Goal: Transaction & Acquisition: Book appointment/travel/reservation

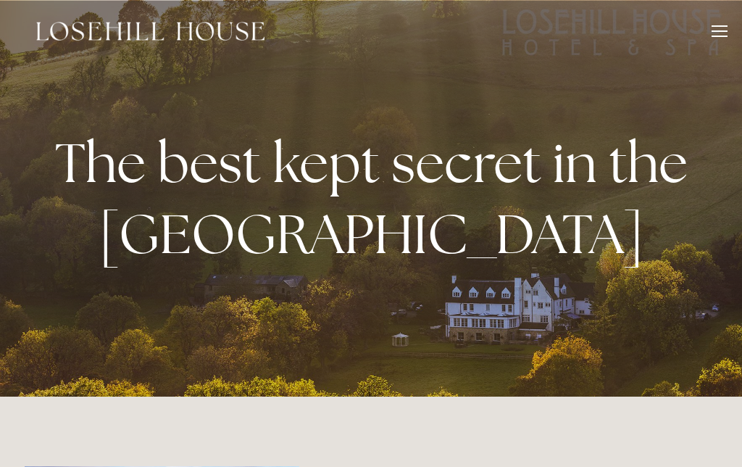
click at [715, 40] on div at bounding box center [720, 33] width 16 height 16
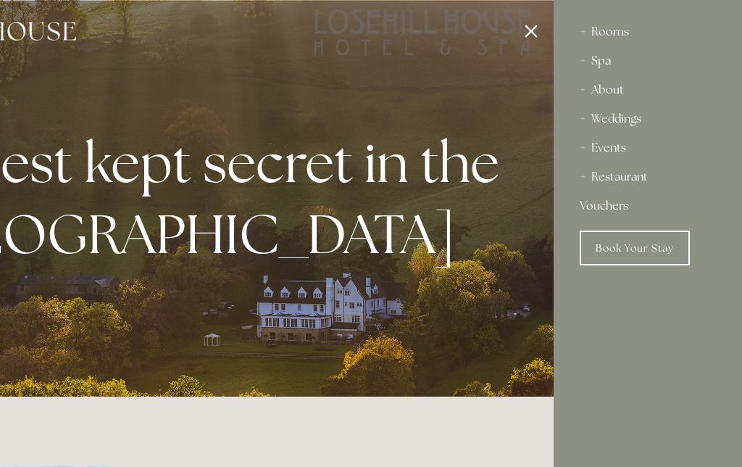
click at [620, 37] on div "Rooms" at bounding box center [648, 31] width 136 height 29
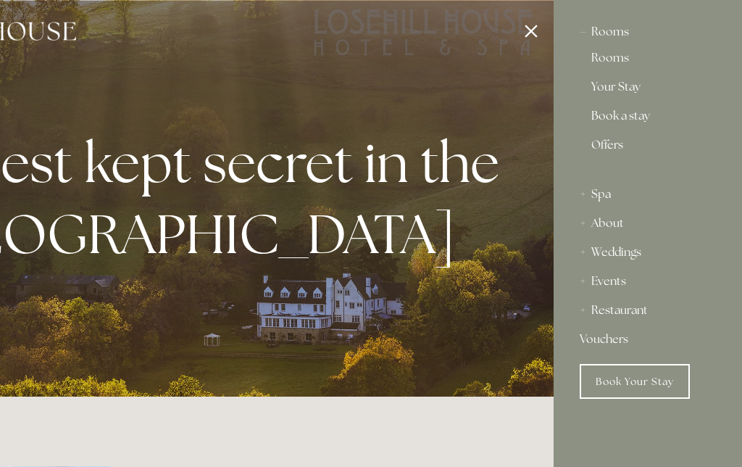
click at [610, 155] on link "Offers" at bounding box center [647, 150] width 113 height 23
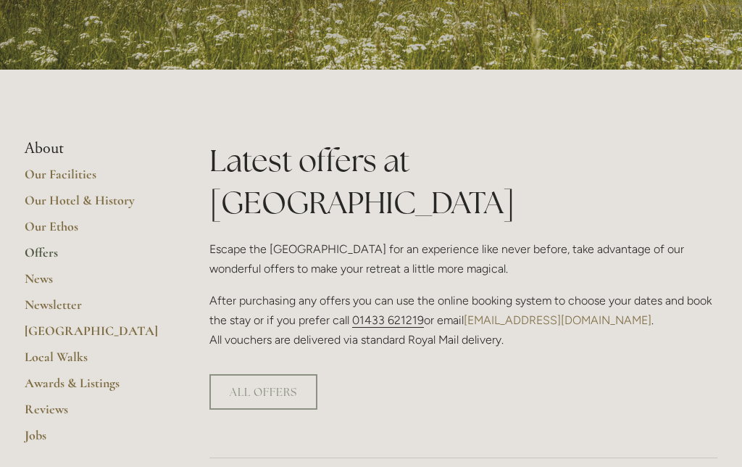
scroll to position [234, 0]
click at [276, 374] on link "ALL OFFERS" at bounding box center [263, 392] width 108 height 36
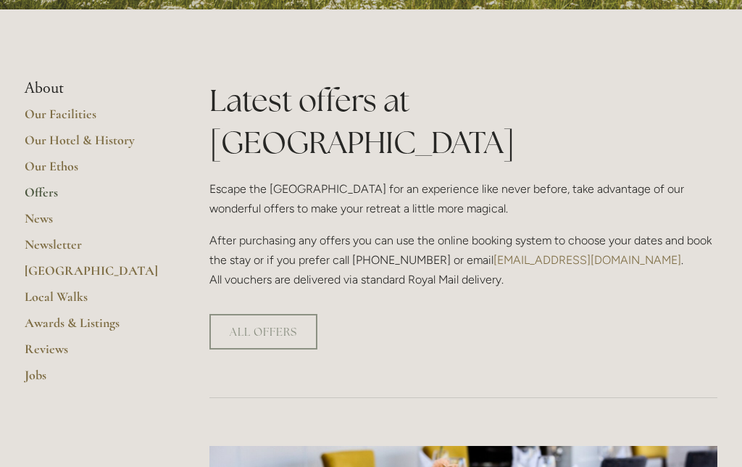
scroll to position [294, 0]
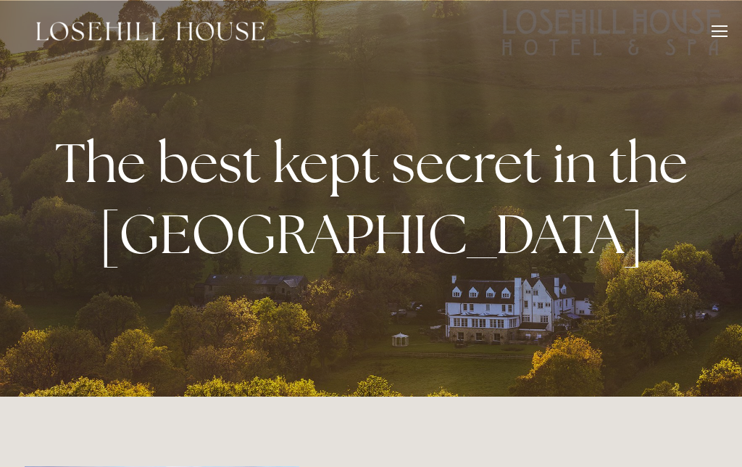
click at [723, 36] on div at bounding box center [720, 36] width 16 height 1
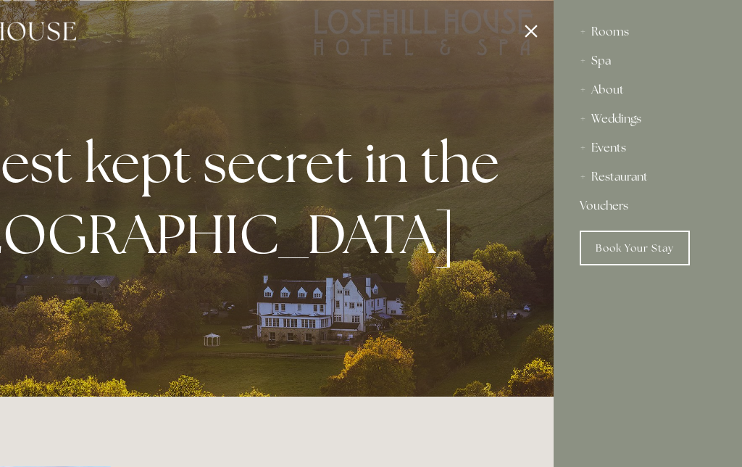
click at [618, 40] on div "Rooms" at bounding box center [648, 31] width 136 height 29
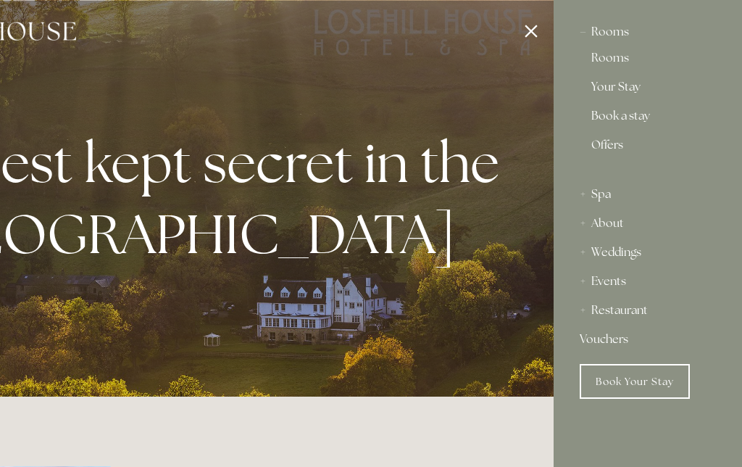
click at [619, 64] on link "Rooms" at bounding box center [647, 60] width 113 height 17
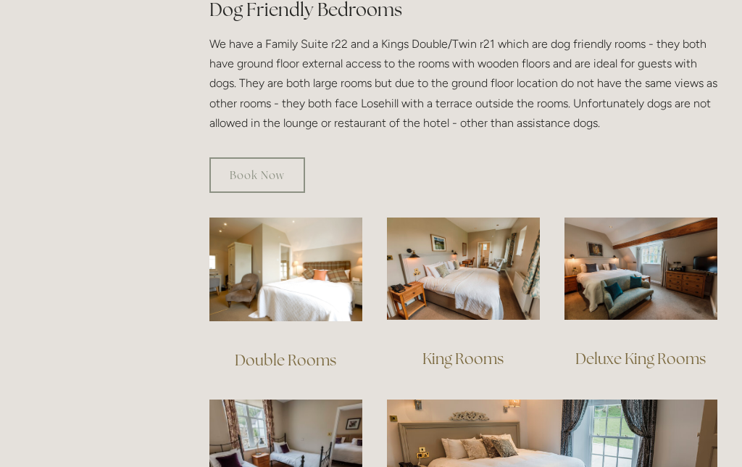
scroll to position [847, 0]
click at [317, 270] on img at bounding box center [285, 269] width 153 height 104
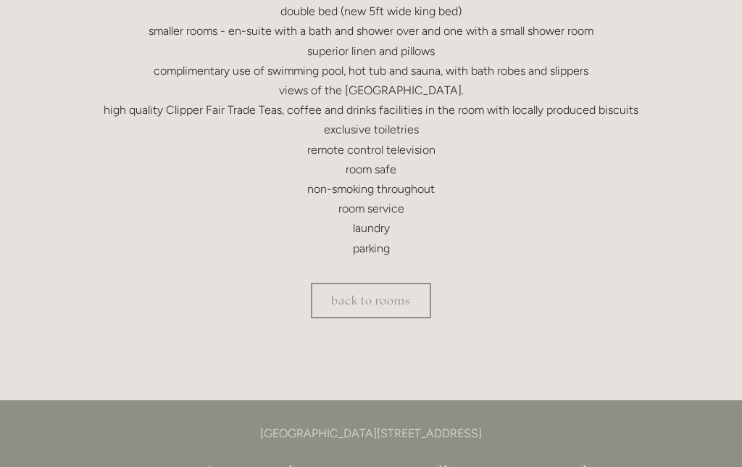
scroll to position [499, 0]
click at [386, 301] on link "back to rooms" at bounding box center [371, 301] width 120 height 36
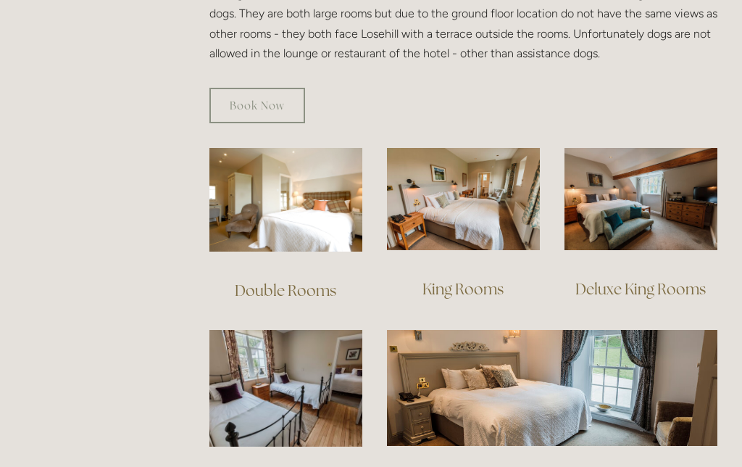
scroll to position [917, 0]
click at [476, 219] on img at bounding box center [463, 199] width 153 height 102
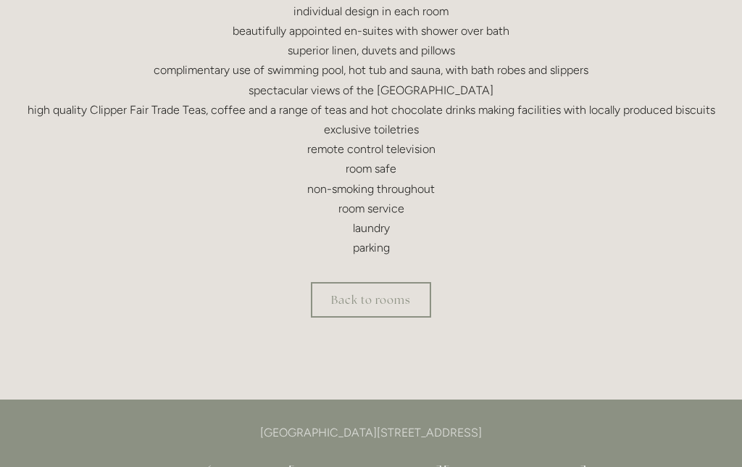
scroll to position [530, 0]
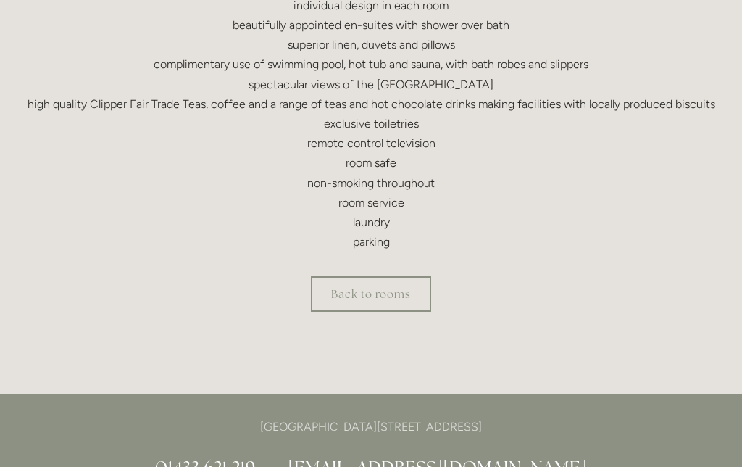
click at [380, 297] on link "Back to rooms" at bounding box center [371, 295] width 120 height 36
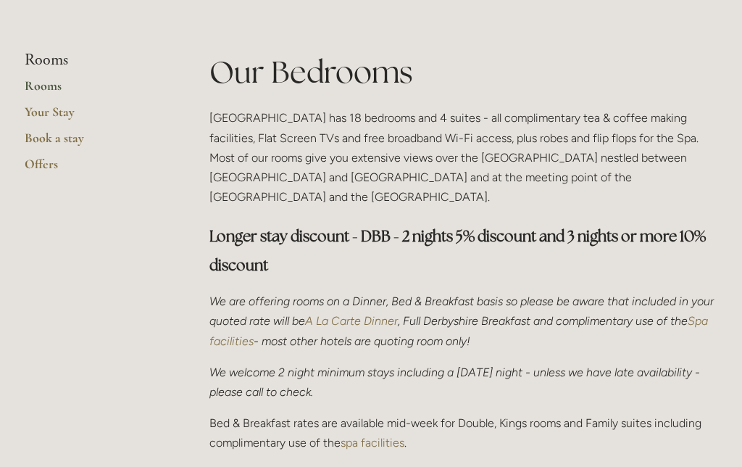
scroll to position [273, 0]
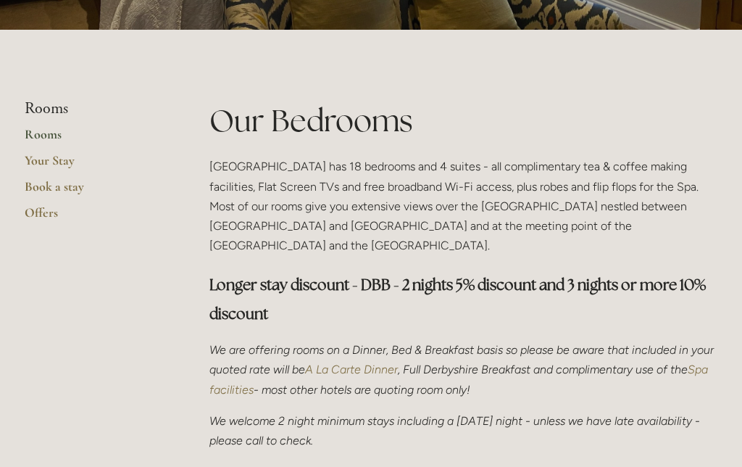
click at [56, 166] on link "Your Stay" at bounding box center [94, 166] width 138 height 26
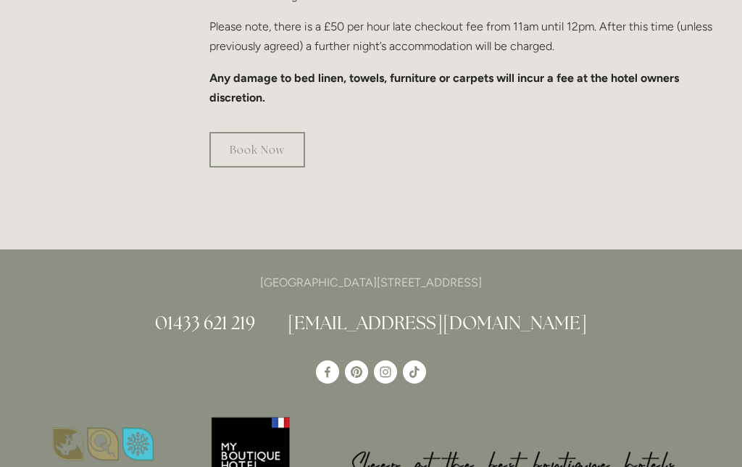
scroll to position [1132, 0]
click at [262, 132] on link "Book Now" at bounding box center [257, 150] width 96 height 36
